Goal: Find contact information: Find contact information

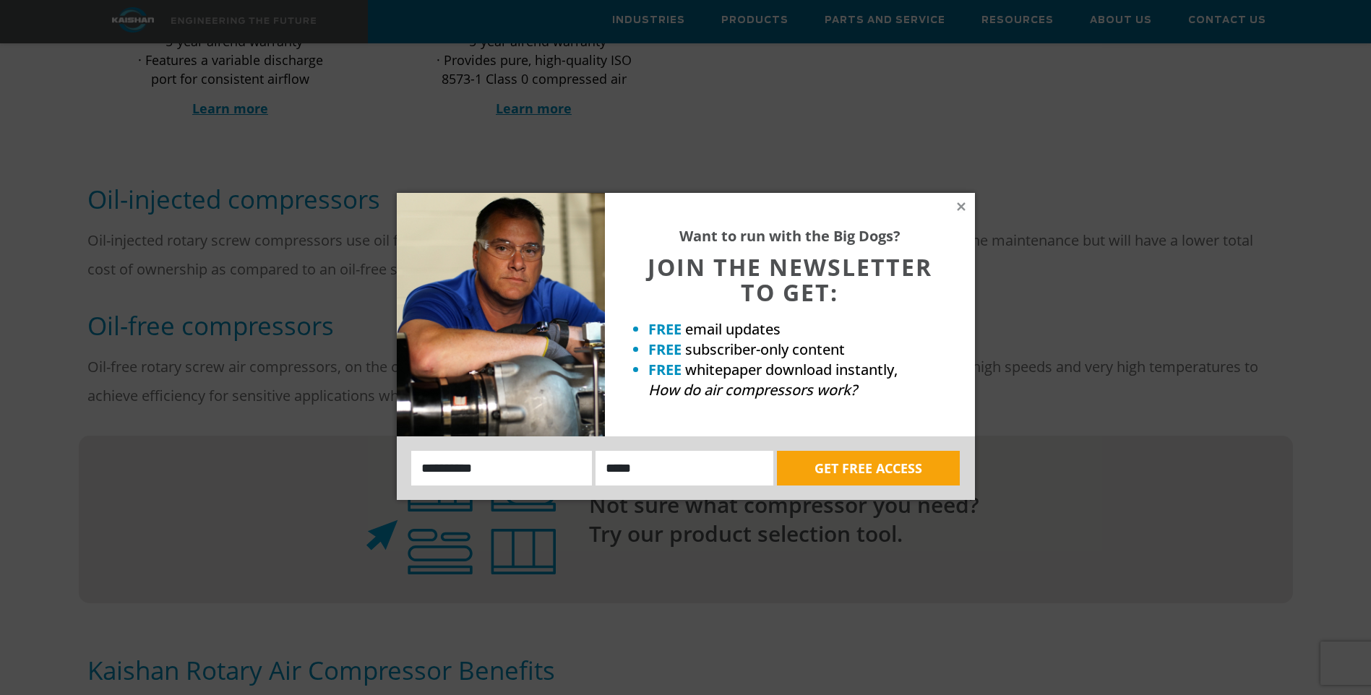
scroll to position [939, 0]
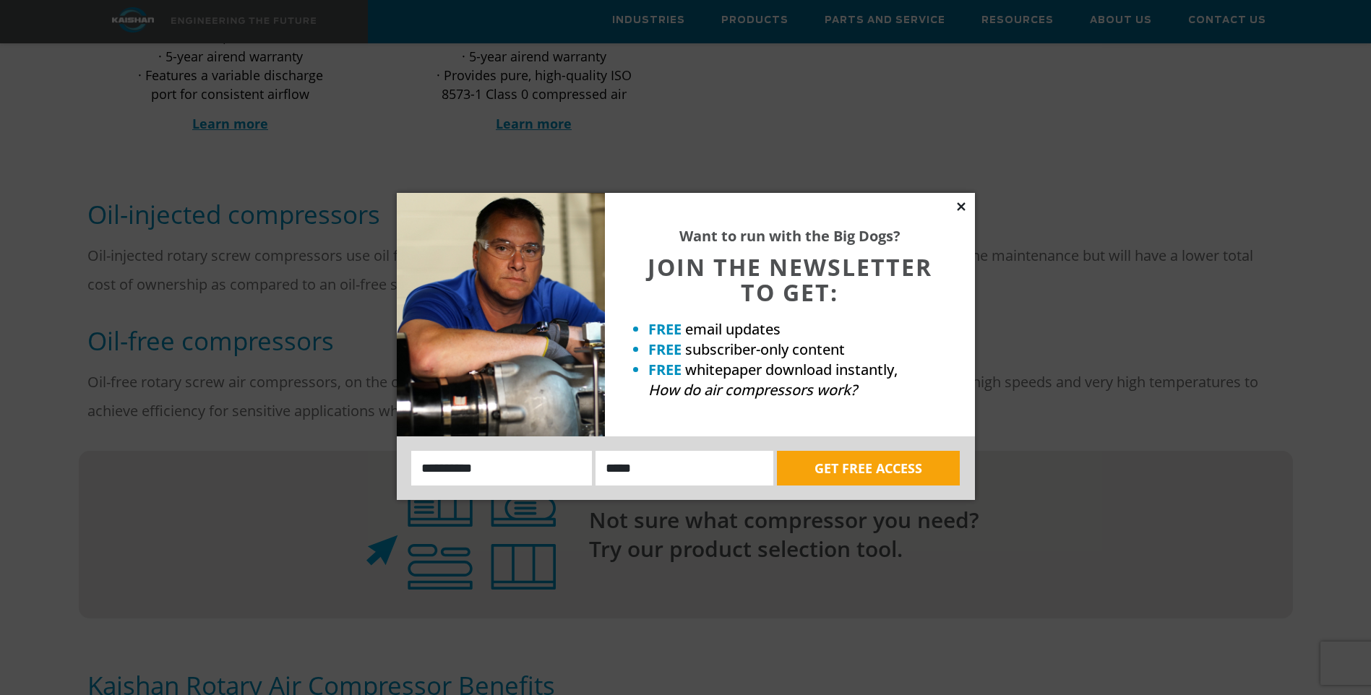
click at [964, 210] on icon at bounding box center [961, 206] width 8 height 8
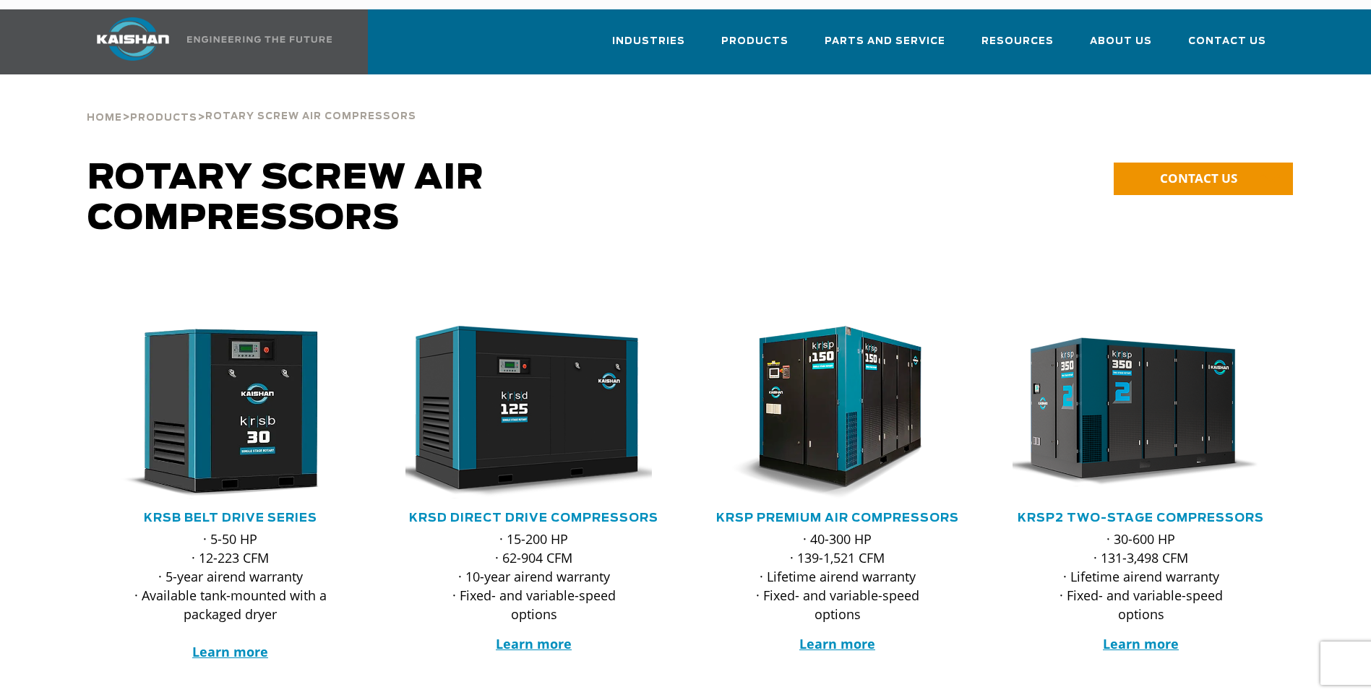
scroll to position [0, 0]
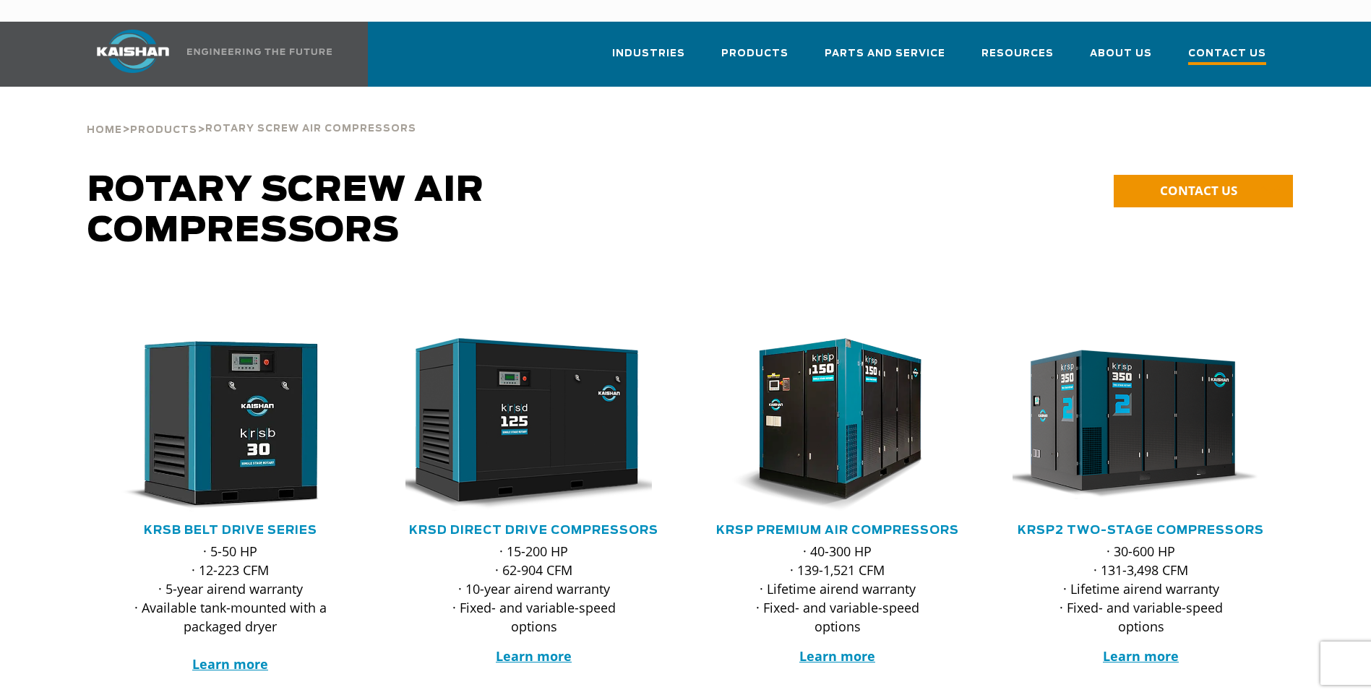
click at [1218, 46] on span "Contact Us" at bounding box center [1227, 56] width 78 height 20
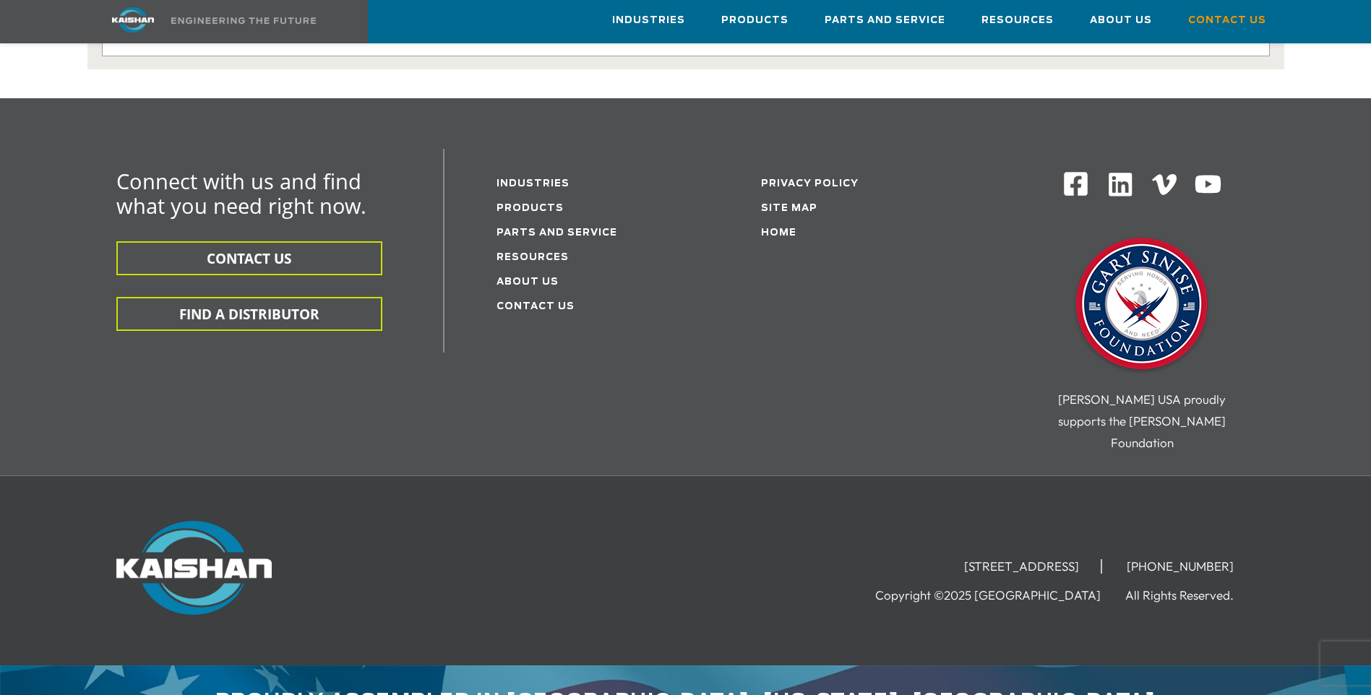
scroll to position [371, 0]
